Goal: Information Seeking & Learning: Learn about a topic

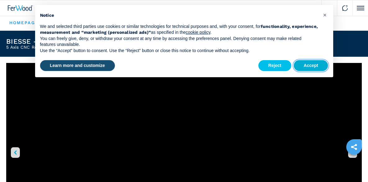
click at [310, 68] on button "Accept" at bounding box center [311, 65] width 34 height 11
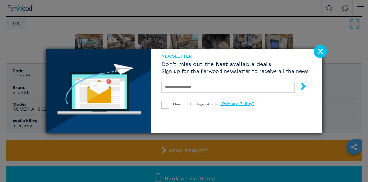
scroll to position [217, 0]
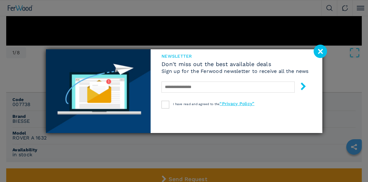
click at [319, 52] on image at bounding box center [320, 51] width 13 height 13
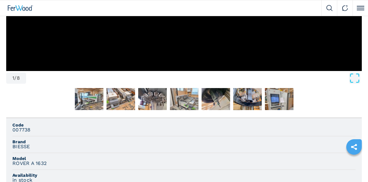
scroll to position [155, 0]
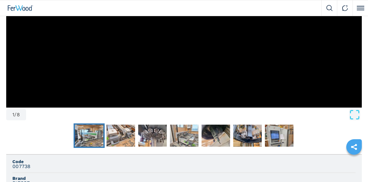
click at [89, 141] on img "Go to Slide 2" at bounding box center [89, 136] width 29 height 22
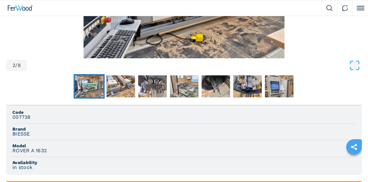
scroll to position [134, 0]
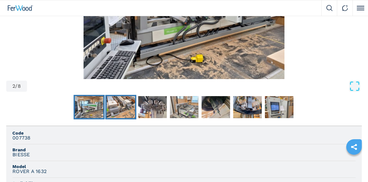
click at [124, 110] on img "Go to Slide 3" at bounding box center [120, 107] width 29 height 22
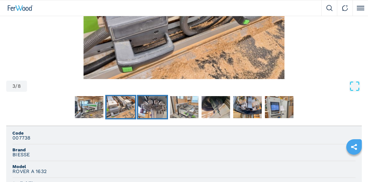
click at [151, 107] on img "Go to Slide 4" at bounding box center [152, 107] width 29 height 22
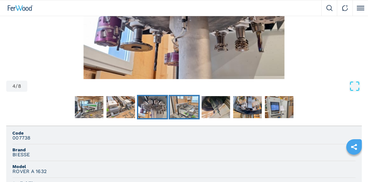
click at [179, 111] on img "Go to Slide 5" at bounding box center [184, 107] width 29 height 22
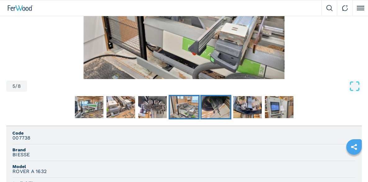
click at [212, 107] on img "Go to Slide 6" at bounding box center [216, 107] width 29 height 22
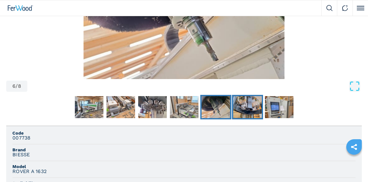
click at [254, 108] on img "Go to Slide 7" at bounding box center [247, 107] width 29 height 22
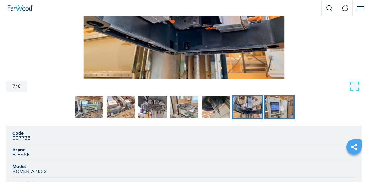
click at [269, 108] on img "Go to Slide 8" at bounding box center [279, 107] width 29 height 22
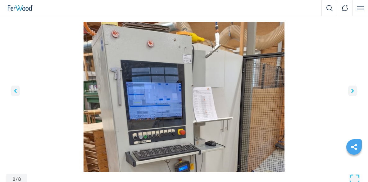
scroll to position [72, 0]
